Goal: Task Accomplishment & Management: Complete application form

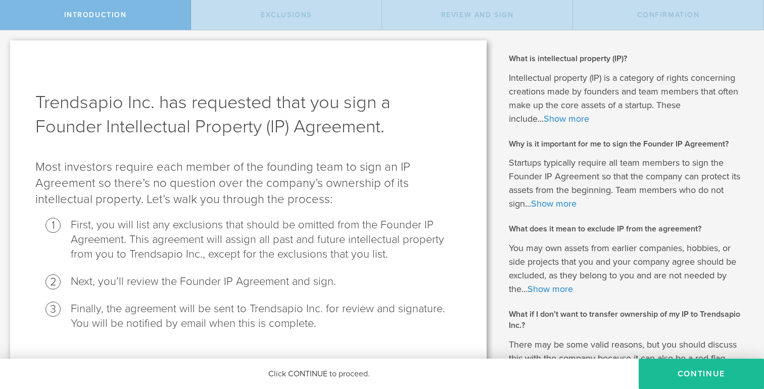
scroll to position [93, 0]
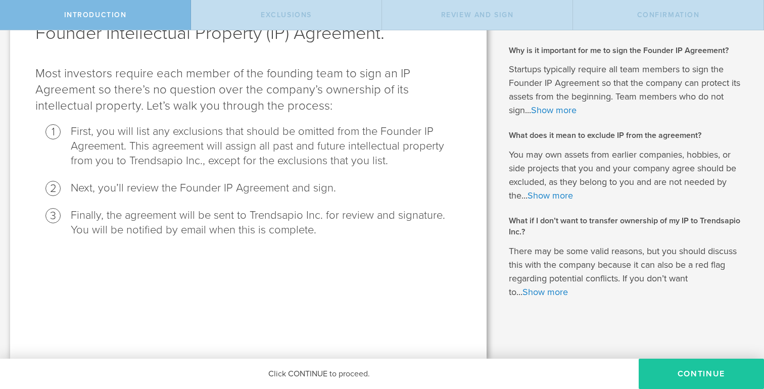
click at [680, 370] on button "Continue" at bounding box center [700, 374] width 125 height 30
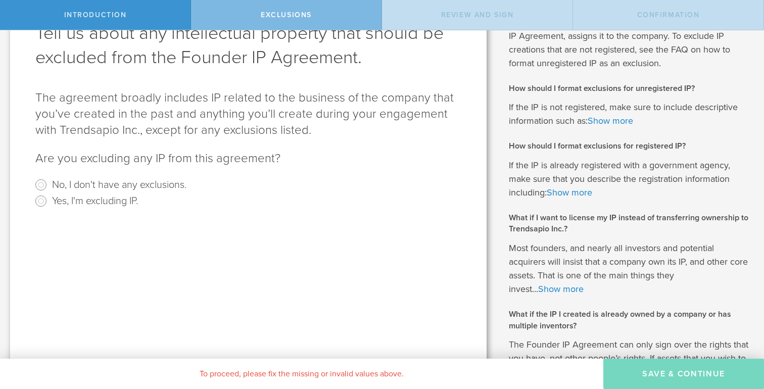
scroll to position [0, 0]
click at [82, 202] on label "Yes, I'm excluding IP." at bounding box center [95, 200] width 86 height 15
click at [49, 202] on input "Yes, I'm excluding IP." at bounding box center [41, 201] width 16 height 16
radio input "true"
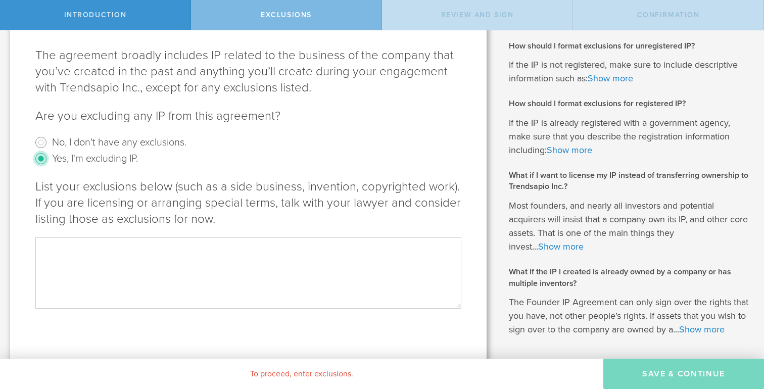
scroll to position [138, 0]
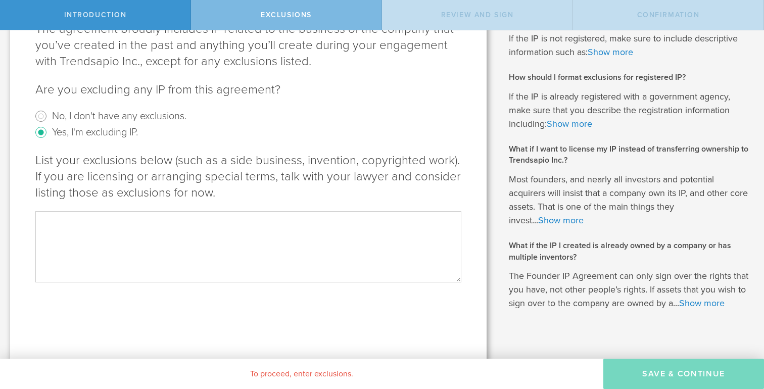
click at [115, 247] on textarea at bounding box center [248, 246] width 426 height 71
click at [239, 222] on textarea at bounding box center [248, 246] width 426 height 71
paste textarea "All pre-existing intellectual property, businesses, brands, design works, and p…"
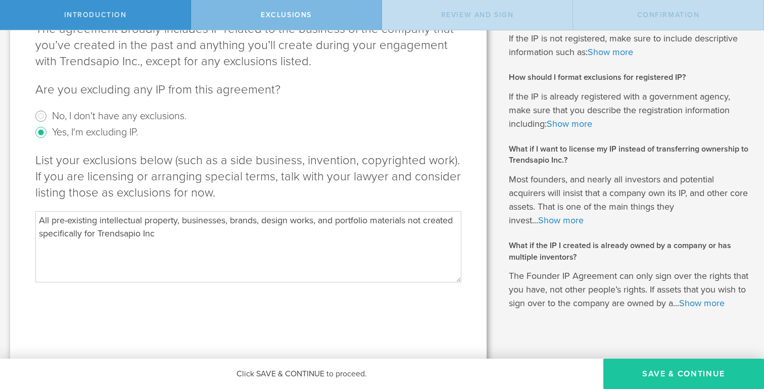
type textarea "All pre-existing intellectual property, businesses, brands, design works, and p…"
click at [726, 373] on button "Save & Continue" at bounding box center [683, 374] width 161 height 30
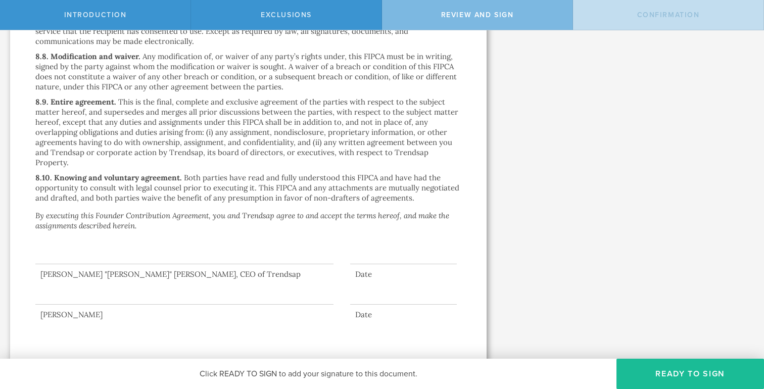
scroll to position [2611, 0]
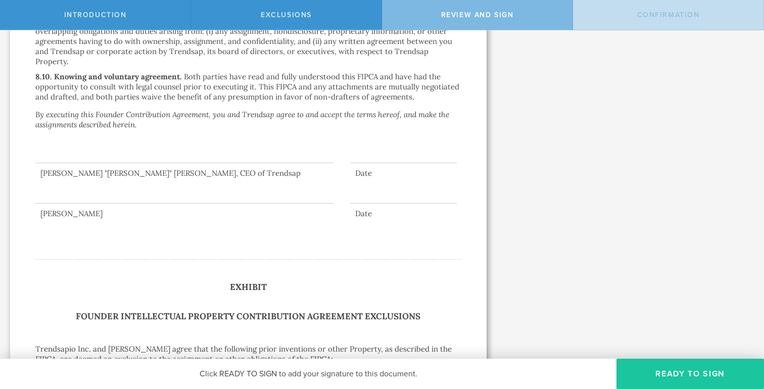
click at [701, 377] on button "Ready to Sign" at bounding box center [689, 374] width 147 height 30
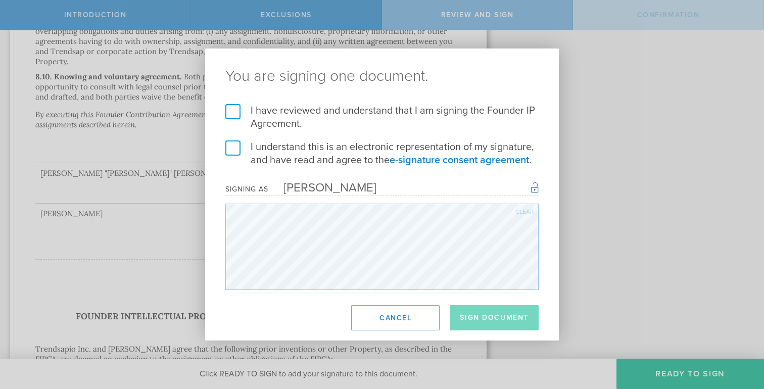
click at [235, 123] on label "I have reviewed and understand that I am signing the Founder IP Agreement." at bounding box center [381, 117] width 313 height 26
click at [0, 0] on input "I have reviewed and understand that I am signing the Founder IP Agreement." at bounding box center [0, 0] width 0 height 0
click at [235, 141] on label "I understand this is an electronic representation of my signature, and have rea…" at bounding box center [381, 153] width 313 height 26
click at [0, 0] on input "I understand this is an electronic representation of my signature, and have rea…" at bounding box center [0, 0] width 0 height 0
click at [474, 316] on button "Sign Document" at bounding box center [493, 317] width 89 height 25
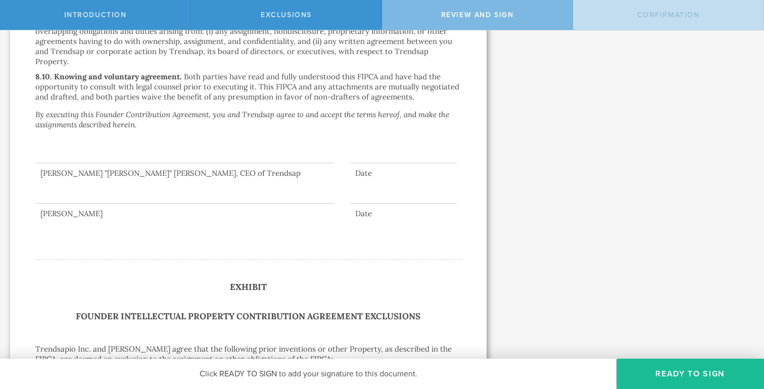
scroll to position [0, 0]
